Goal: Task Accomplishment & Management: Complete application form

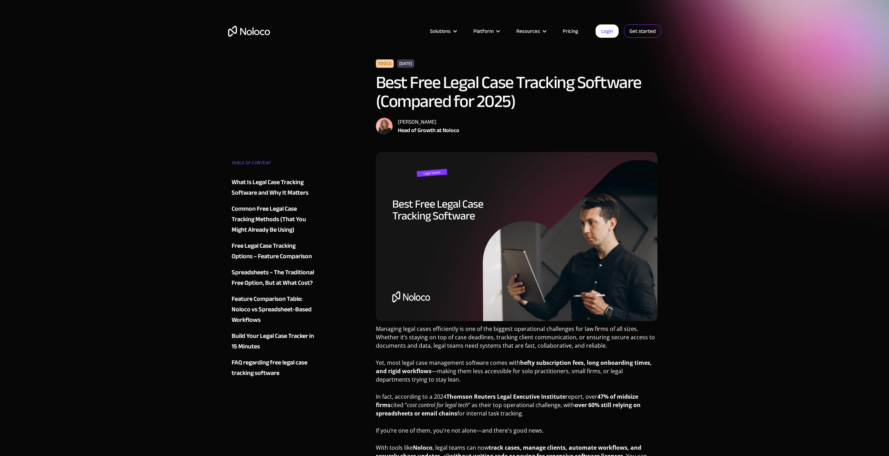
click at [643, 29] on link "Get started" at bounding box center [642, 30] width 37 height 13
click at [642, 25] on link "Get started" at bounding box center [642, 30] width 37 height 13
click at [635, 35] on link "Get started" at bounding box center [642, 30] width 37 height 13
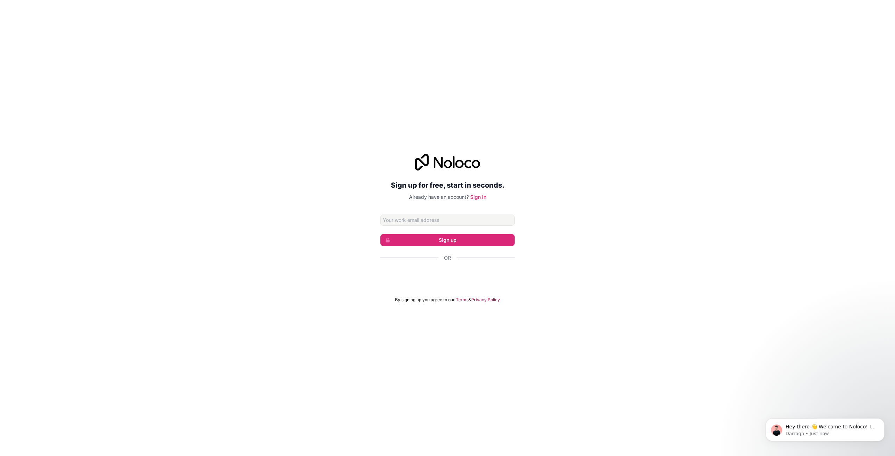
drag, startPoint x: 402, startPoint y: 329, endPoint x: 398, endPoint y: 339, distance: 11.2
click at [402, 332] on div "Sign up for free, start in seconds. Already have an account? Sign in Sign up Or…" at bounding box center [447, 228] width 895 height 456
click at [420, 221] on input "Email address" at bounding box center [447, 220] width 134 height 11
type input "[EMAIL_ADDRESS][PERSON_NAME][DOMAIN_NAME]"
click at [426, 243] on button "Sign up" at bounding box center [447, 240] width 134 height 12
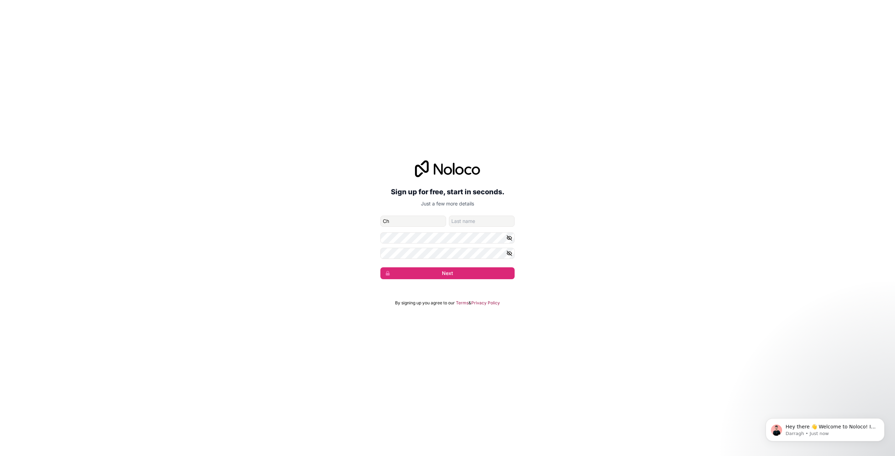
type input "C"
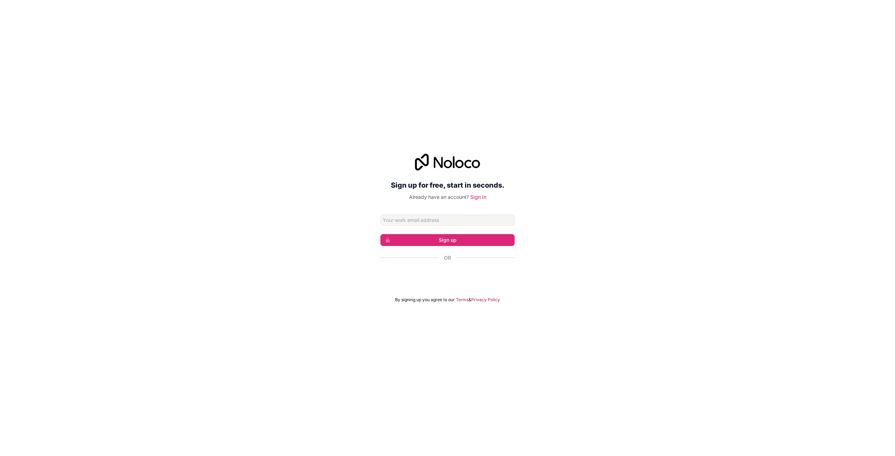
type input "caranda@cccoe.k12.ca.us"
click at [463, 238] on button "Sign up" at bounding box center [447, 240] width 134 height 12
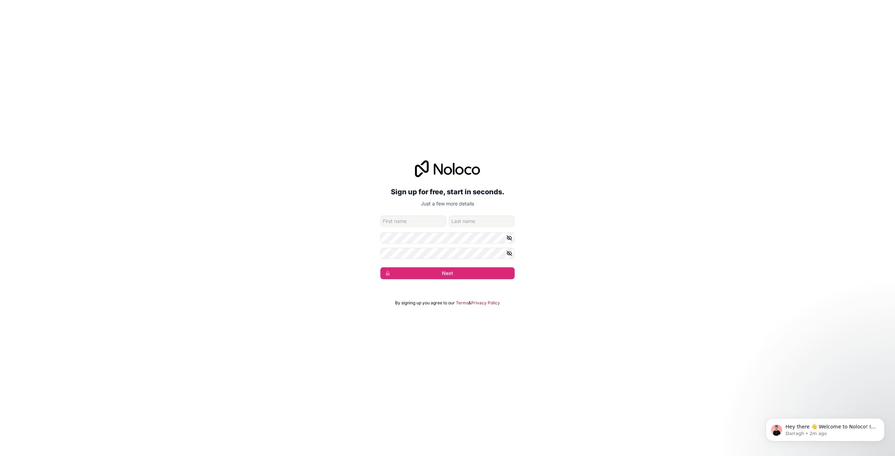
click at [436, 224] on input "given-name" at bounding box center [413, 221] width 66 height 11
type input "Christiana"
click at [460, 223] on input "family-name" at bounding box center [482, 221] width 66 height 11
type input "Aranda"
click at [510, 253] on icon "button" at bounding box center [509, 253] width 6 height 6
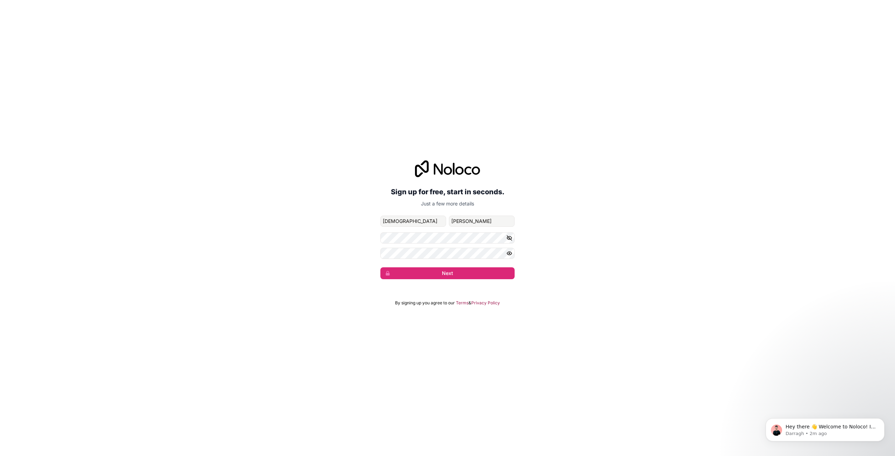
click at [510, 236] on icon "button" at bounding box center [509, 238] width 6 height 6
click at [497, 272] on button "Next" at bounding box center [447, 273] width 134 height 12
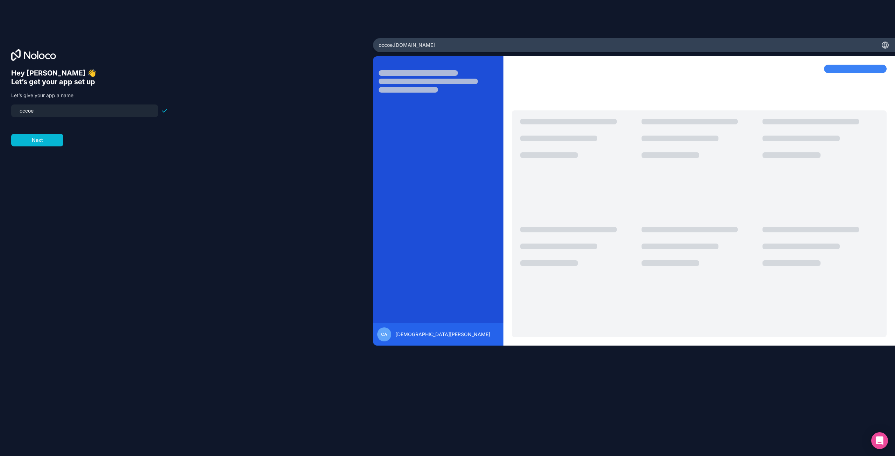
drag, startPoint x: 85, startPoint y: 111, endPoint x: 42, endPoint y: 115, distance: 42.8
click at [42, 115] on input "cccoe" at bounding box center [84, 111] width 138 height 10
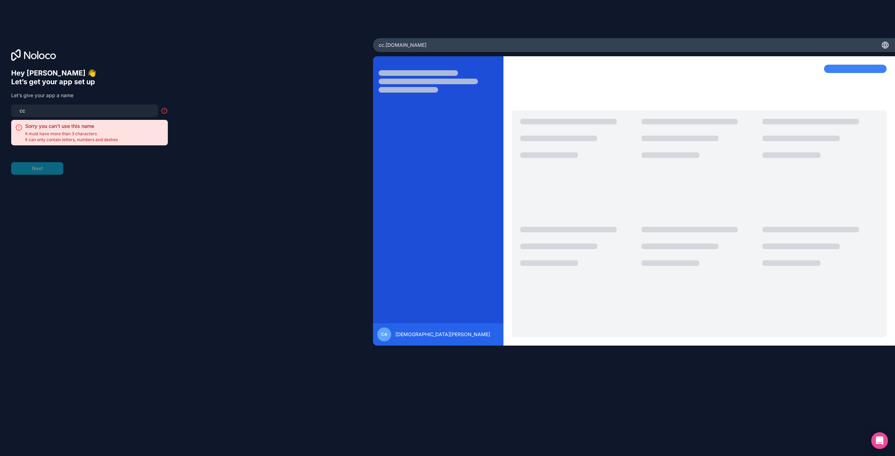
type input "c"
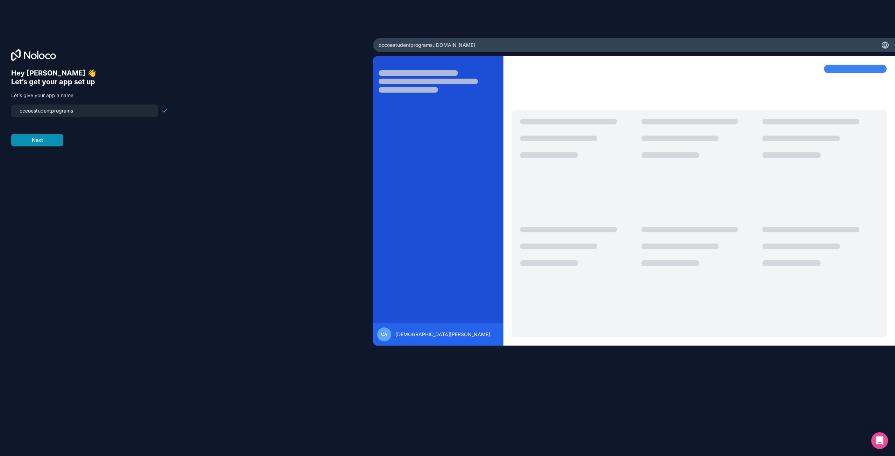
type input "cccoestudentprograms"
click at [51, 143] on button "Next" at bounding box center [37, 140] width 52 height 13
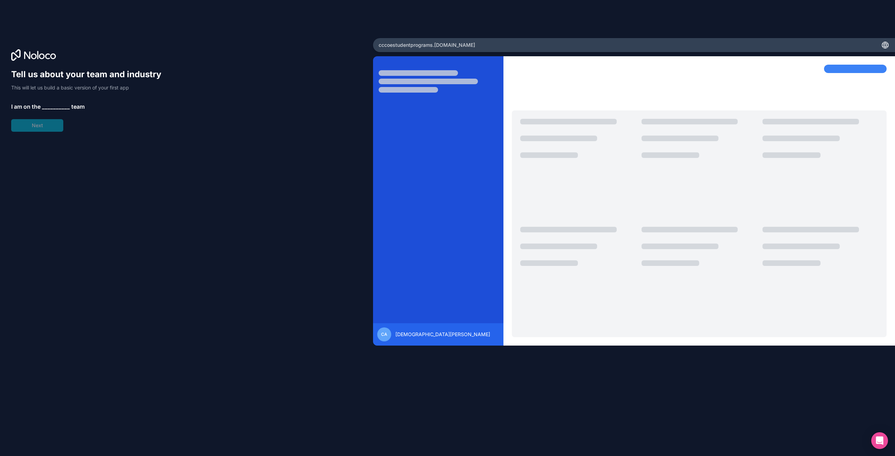
click at [57, 108] on span "__________" at bounding box center [56, 106] width 28 height 8
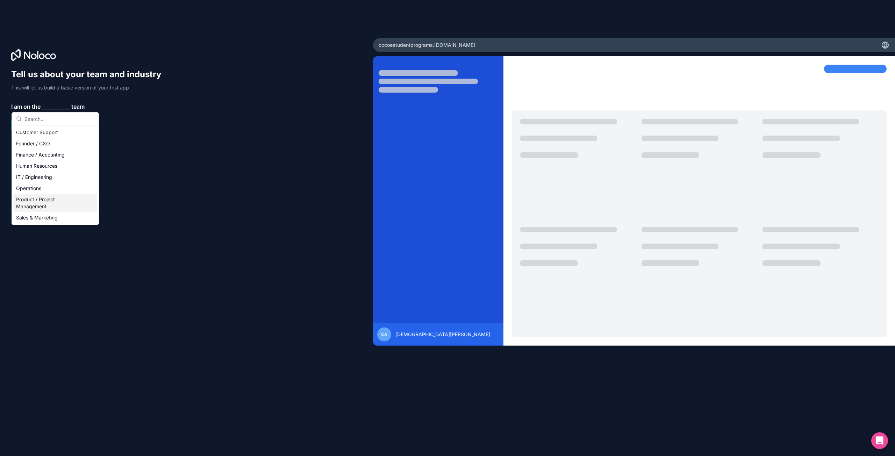
click at [33, 202] on div "Product / Project Management" at bounding box center [55, 203] width 84 height 18
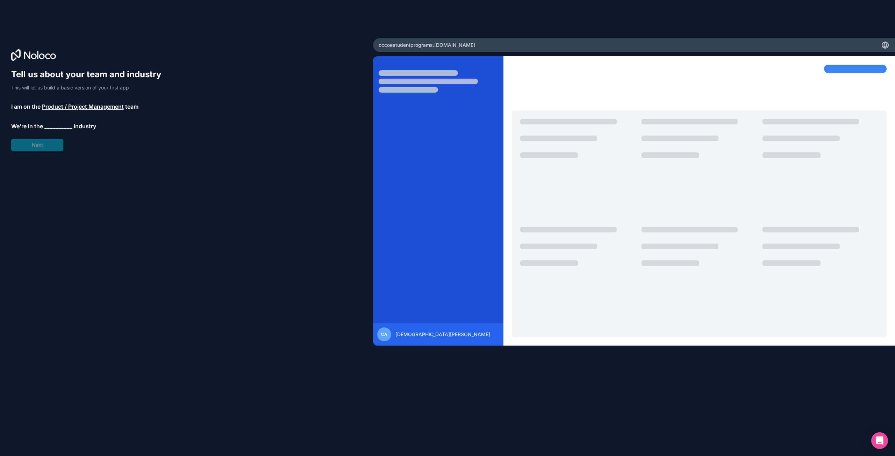
click at [54, 127] on span "__________" at bounding box center [58, 126] width 28 height 8
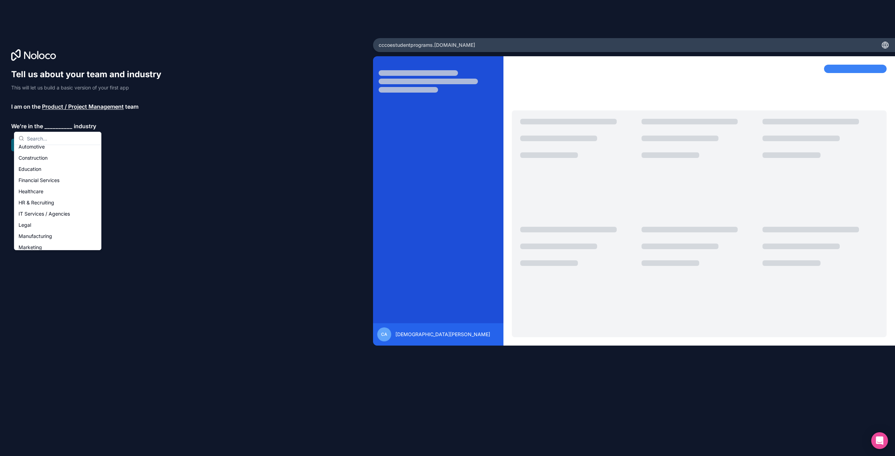
scroll to position [4, 0]
click at [44, 188] on div "Financial Services" at bounding box center [58, 192] width 84 height 11
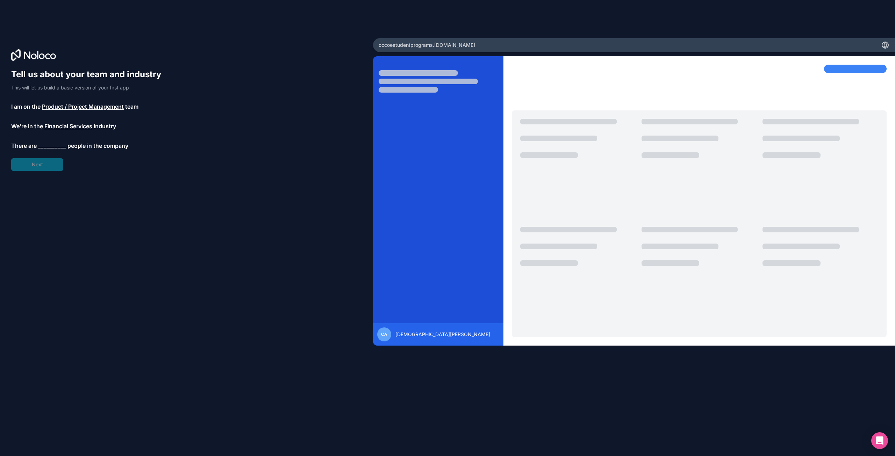
click at [74, 126] on span "Financial Services" at bounding box center [68, 126] width 48 height 8
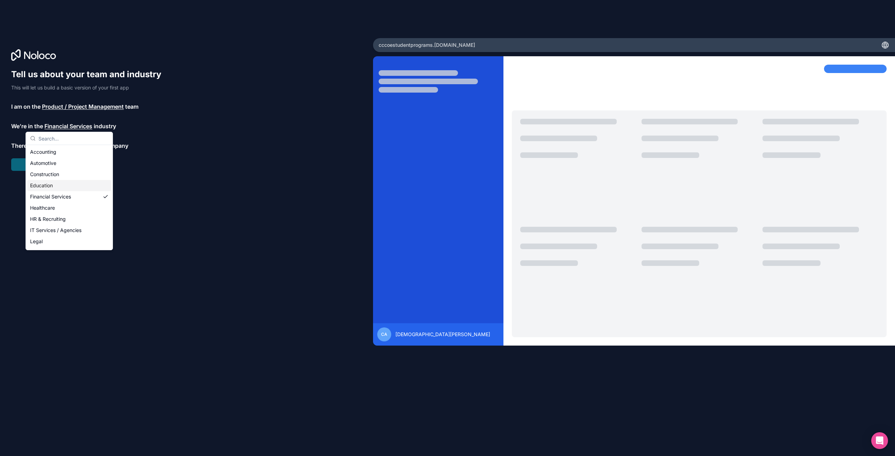
click at [54, 183] on div "Education" at bounding box center [69, 185] width 84 height 11
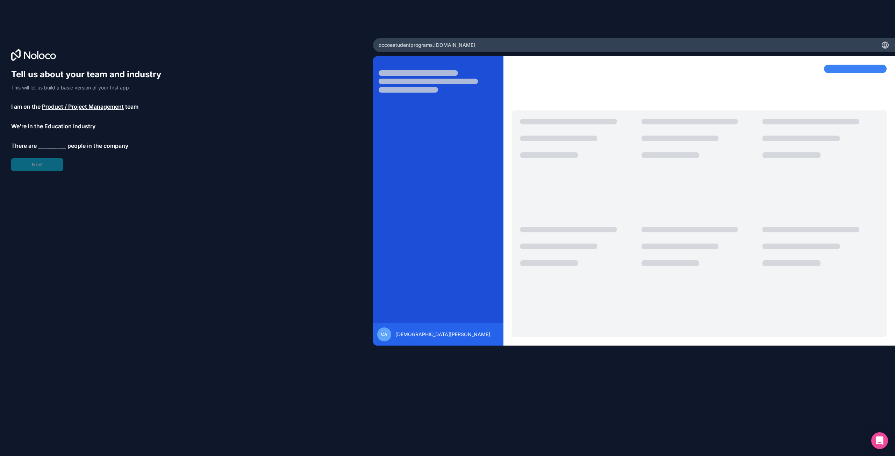
click at [52, 145] on span "__________" at bounding box center [52, 146] width 28 height 8
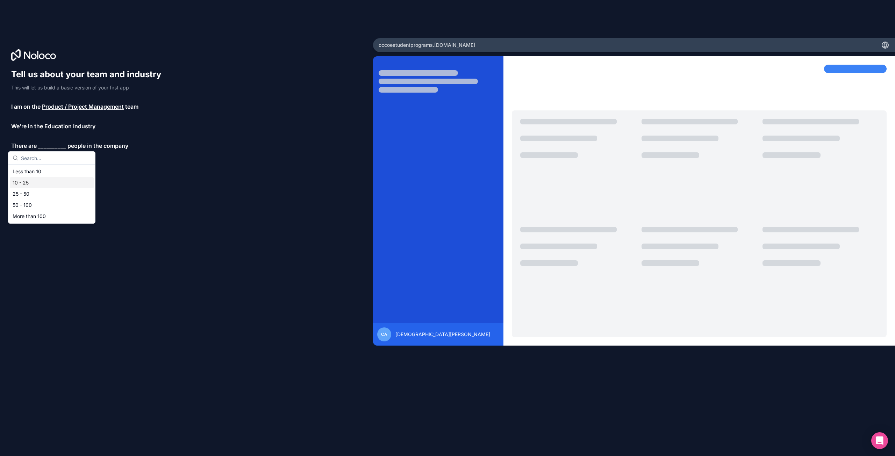
click at [46, 183] on div "10 - 25" at bounding box center [52, 182] width 84 height 11
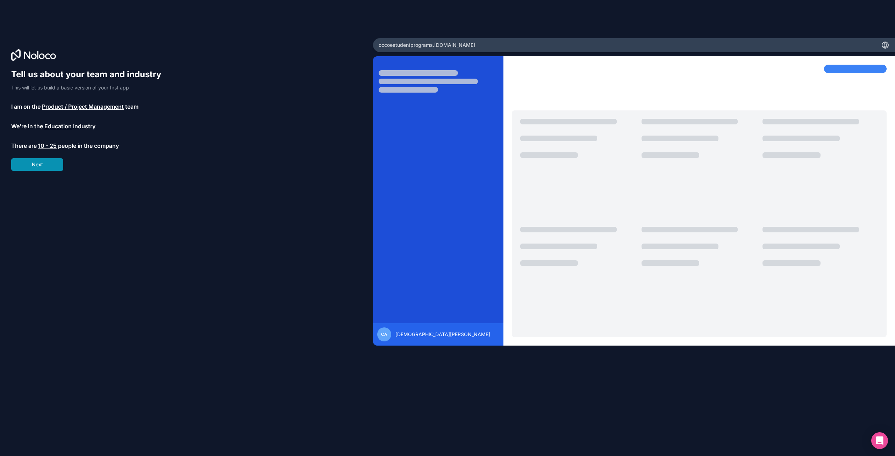
click at [45, 166] on button "Next" at bounding box center [37, 164] width 52 height 13
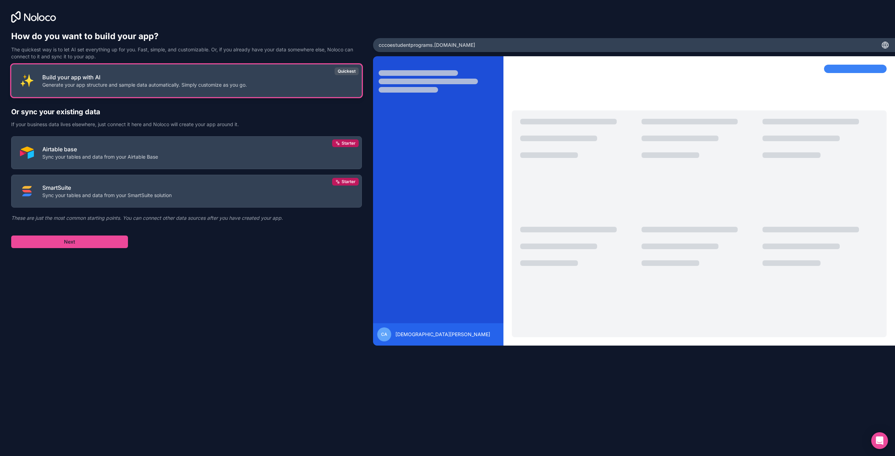
click at [234, 80] on p "Build your app with AI" at bounding box center [144, 77] width 204 height 8
click at [93, 242] on button "Next" at bounding box center [69, 242] width 117 height 13
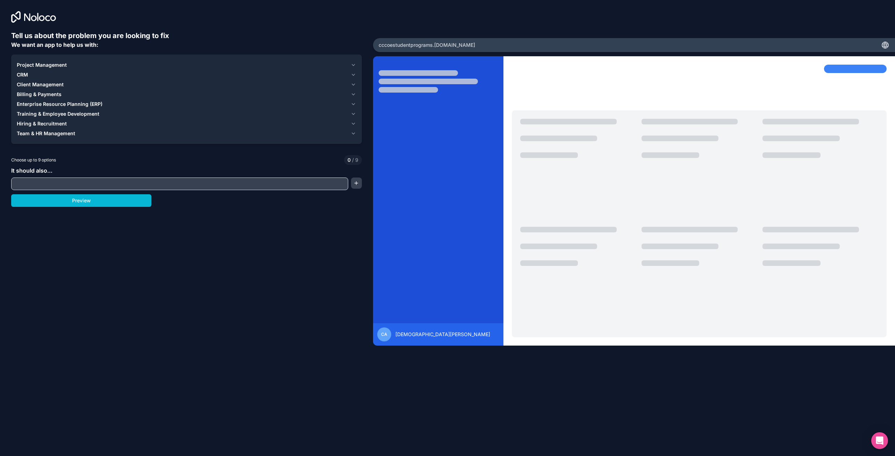
click at [50, 84] on span "Client Management" at bounding box center [40, 84] width 47 height 7
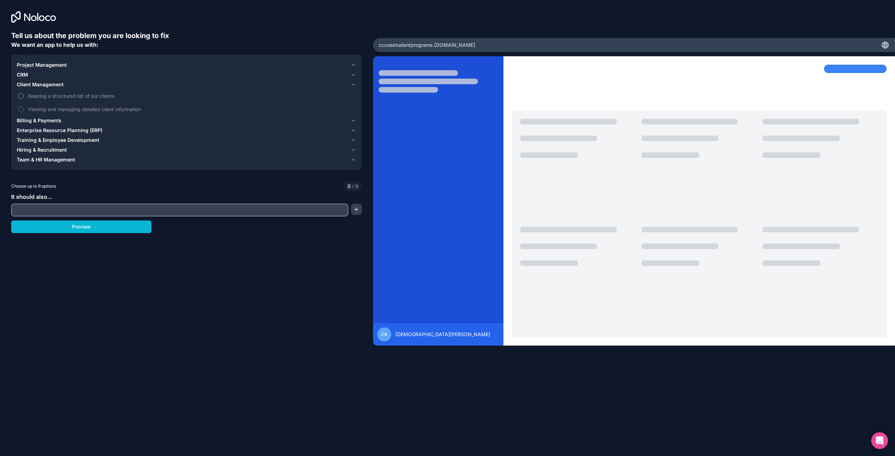
click at [24, 95] on label "Keeping a structured list of our clients" at bounding box center [186, 95] width 339 height 13
click at [24, 95] on button "Keeping a structured list of our clients" at bounding box center [21, 96] width 6 height 6
click at [22, 108] on button "Viewing and managing detailed client information" at bounding box center [21, 110] width 6 height 6
click at [86, 141] on span "Training & Employee Development" at bounding box center [58, 140] width 82 height 7
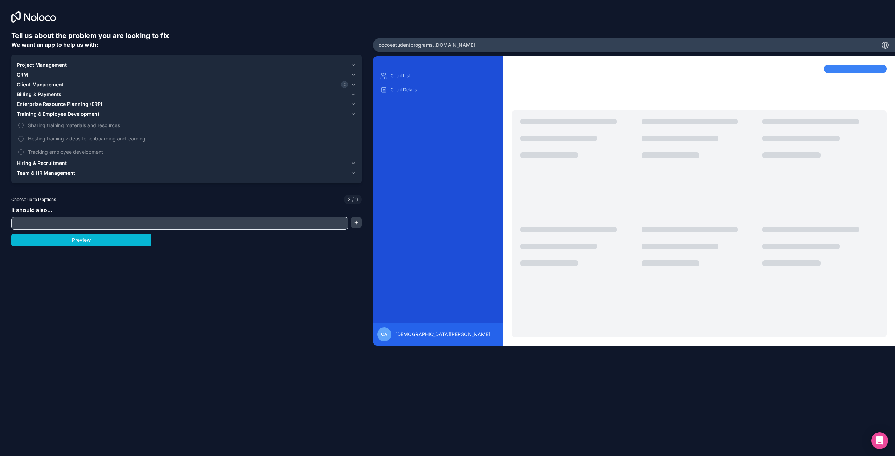
click at [26, 74] on span "CRM" at bounding box center [22, 74] width 11 height 7
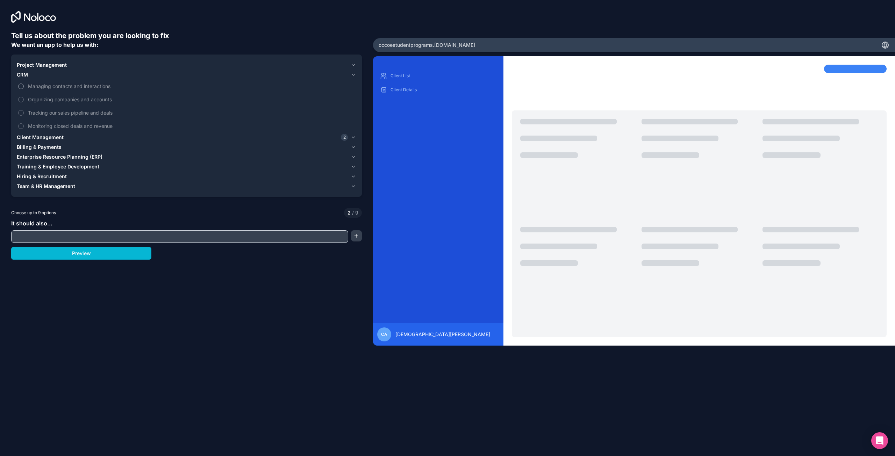
click at [30, 85] on span "Managing contacts and interactions" at bounding box center [191, 85] width 327 height 7
click at [24, 85] on button "Managing contacts and interactions" at bounding box center [21, 87] width 6 height 6
click at [40, 65] on span "Project Management" at bounding box center [42, 65] width 50 height 7
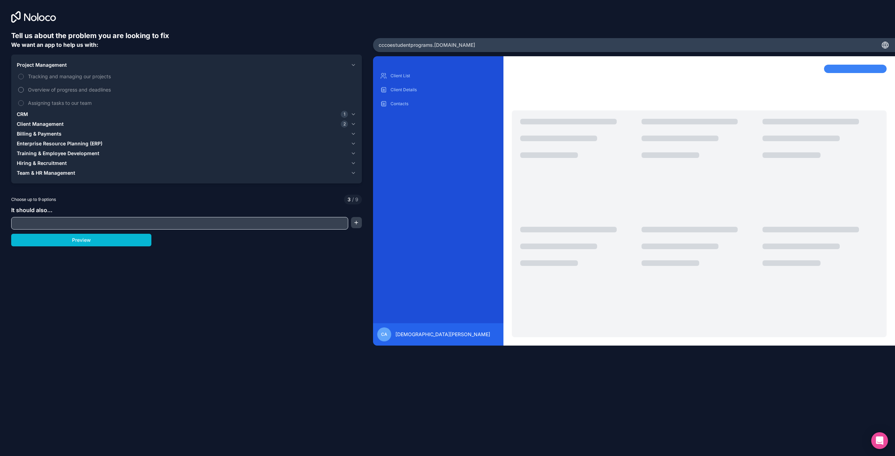
click at [53, 87] on span "Overview of progress and deadlines" at bounding box center [191, 89] width 327 height 7
click at [24, 87] on button "Overview of progress and deadlines" at bounding box center [21, 90] width 6 height 6
click at [57, 99] on span "Assigning tasks to our team" at bounding box center [191, 102] width 327 height 7
click at [24, 100] on button "Assigning tasks to our team" at bounding box center [21, 103] width 6 height 6
click at [142, 243] on button "Preview" at bounding box center [81, 240] width 140 height 13
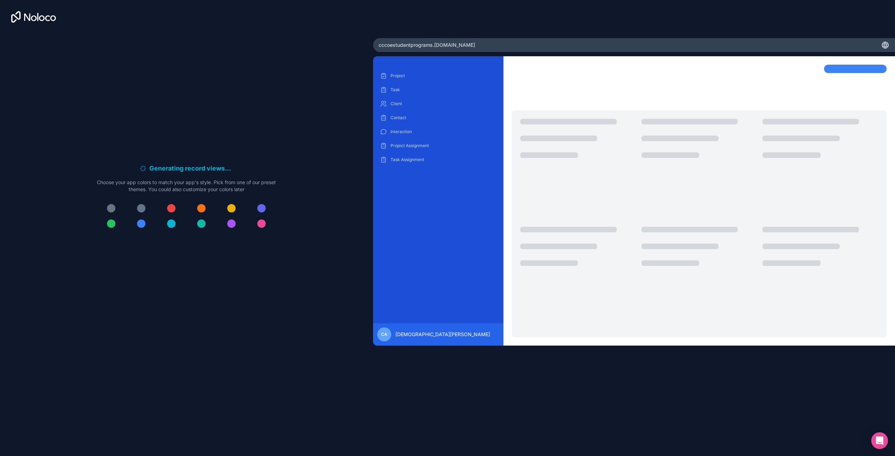
click at [144, 223] on div at bounding box center [141, 223] width 8 height 8
click at [140, 225] on div at bounding box center [141, 223] width 8 height 8
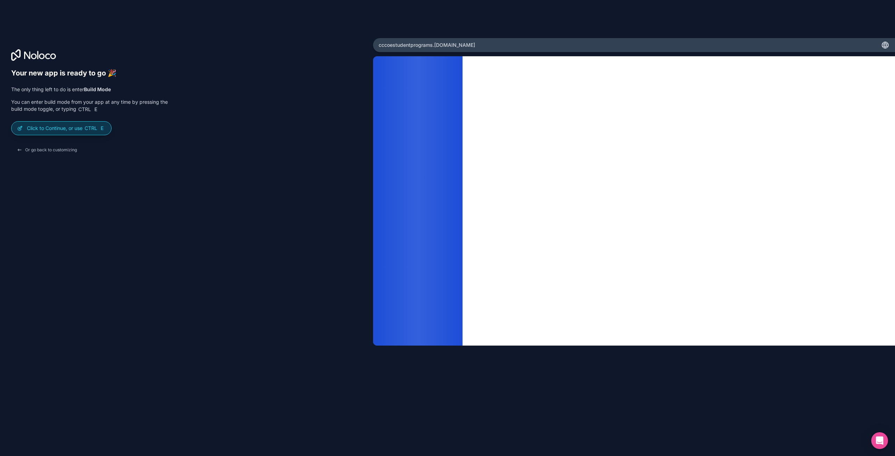
click at [67, 127] on p "Click to Continue, or use Ctrl E" at bounding box center [66, 128] width 79 height 7
